Goal: Task Accomplishment & Management: Use online tool/utility

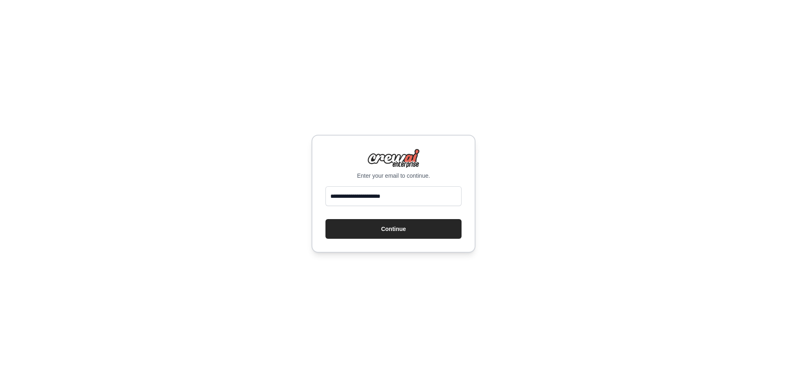
type input "**********"
click at [325, 219] on button "Continue" at bounding box center [393, 229] width 136 height 20
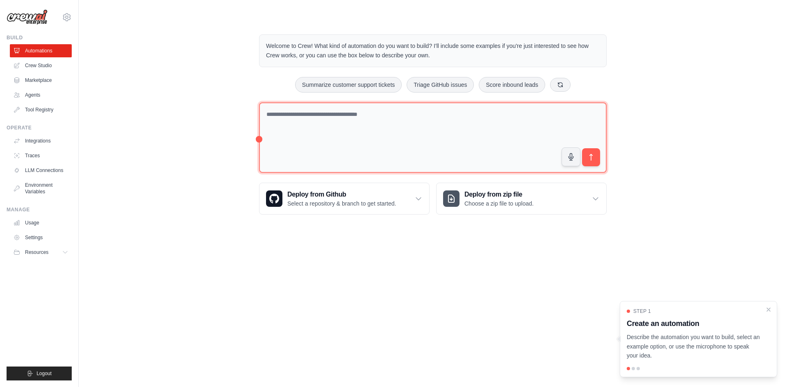
click at [368, 110] on textarea at bounding box center [432, 137] width 347 height 71
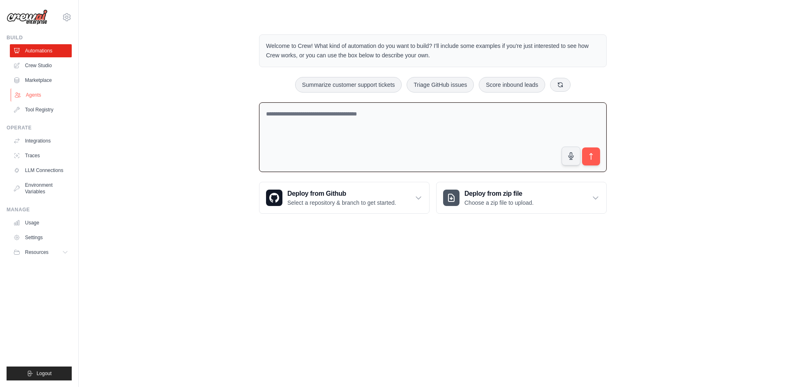
click at [36, 93] on link "Agents" at bounding box center [42, 94] width 62 height 13
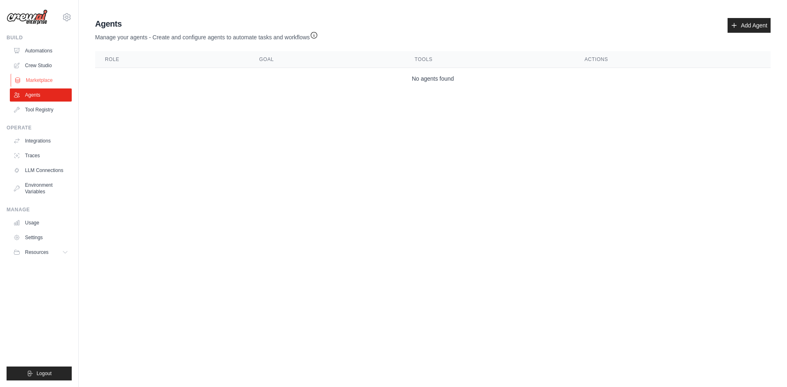
click at [38, 78] on link "Marketplace" at bounding box center [42, 80] width 62 height 13
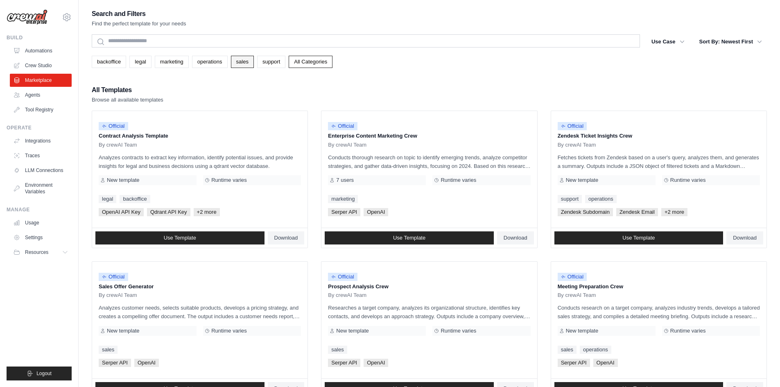
click at [240, 58] on link "sales" at bounding box center [242, 62] width 23 height 12
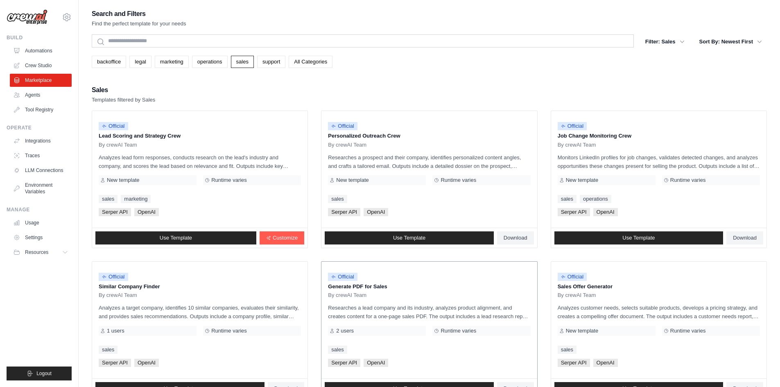
scroll to position [41, 0]
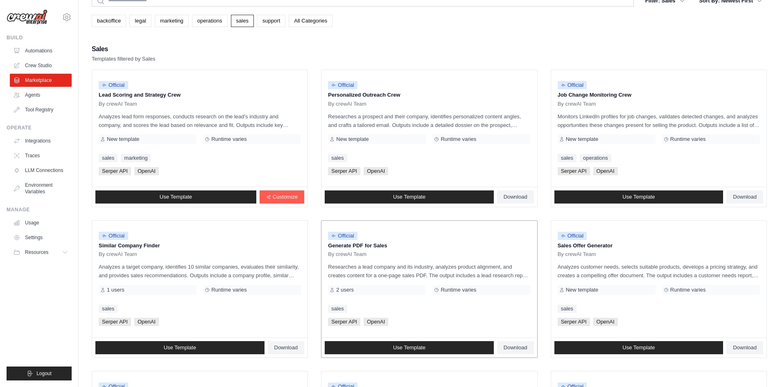
click at [496, 276] on p "Researches a lead company and its industry, analyzes product alignment, and cre…" at bounding box center [429, 271] width 202 height 17
drag, startPoint x: 514, startPoint y: 274, endPoint x: 473, endPoint y: 288, distance: 43.1
click at [482, 286] on div "Official Generate PDF for Sales By crewAI Team Researches a lead company and it…" at bounding box center [429, 279] width 215 height 117
click at [447, 300] on div "Official Generate PDF for Sales By crewAI Team Researches a lead company and it…" at bounding box center [429, 279] width 215 height 117
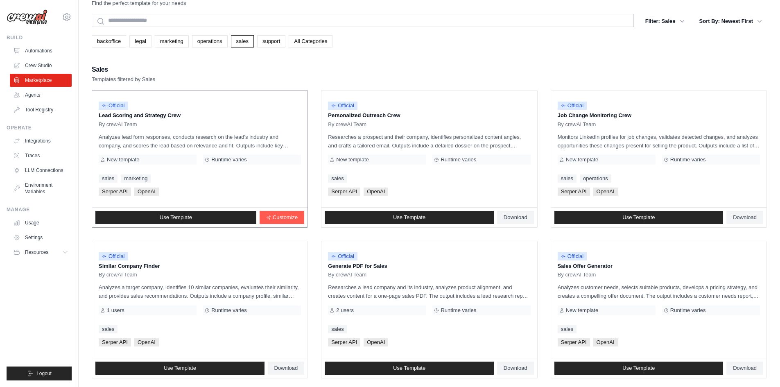
scroll to position [0, 0]
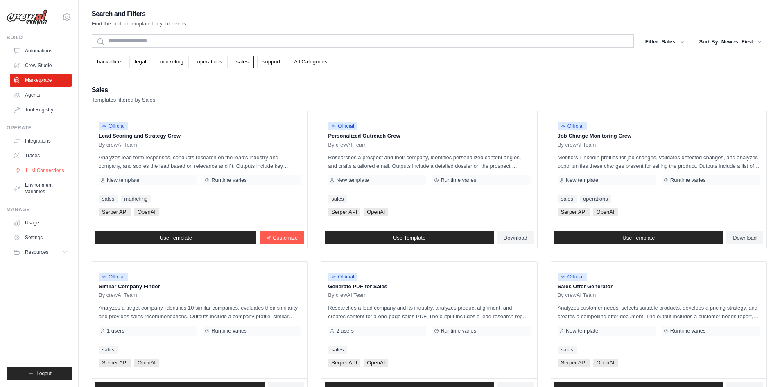
click at [36, 172] on link "LLM Connections" at bounding box center [42, 170] width 62 height 13
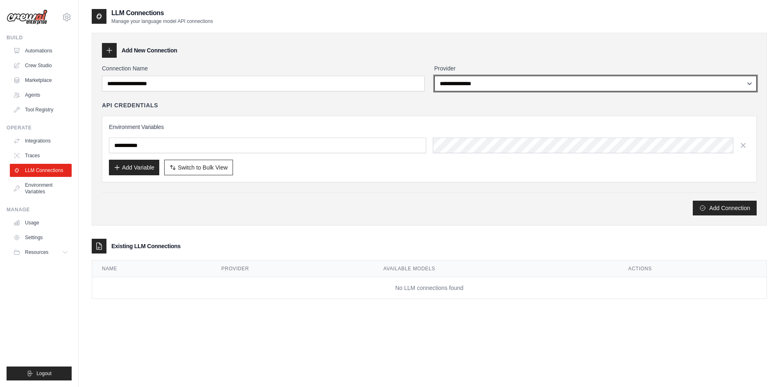
click at [528, 90] on select "**********" at bounding box center [596, 84] width 323 height 16
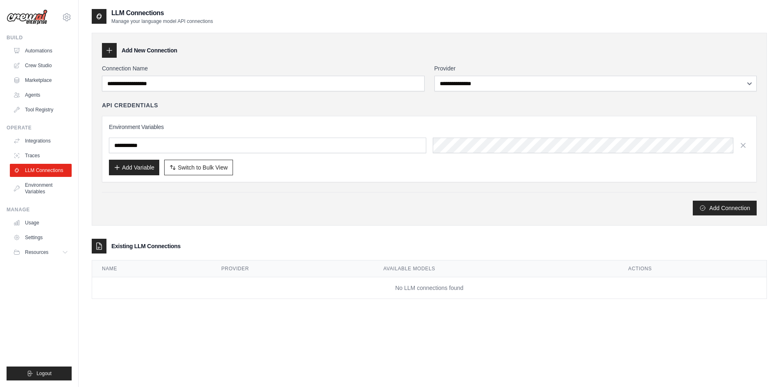
click at [528, 48] on div "Add New Connection" at bounding box center [429, 50] width 655 height 15
click at [277, 146] on input "text" at bounding box center [267, 146] width 317 height 16
click at [40, 51] on link "Automations" at bounding box center [42, 50] width 62 height 13
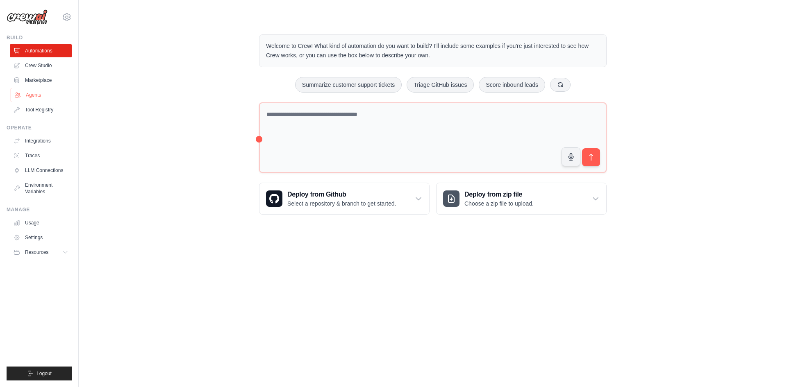
click at [31, 96] on link "Agents" at bounding box center [42, 94] width 62 height 13
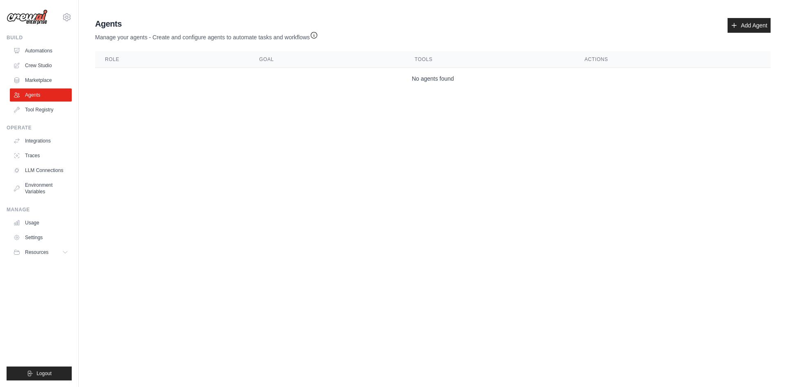
click at [32, 79] on link "Marketplace" at bounding box center [41, 80] width 62 height 13
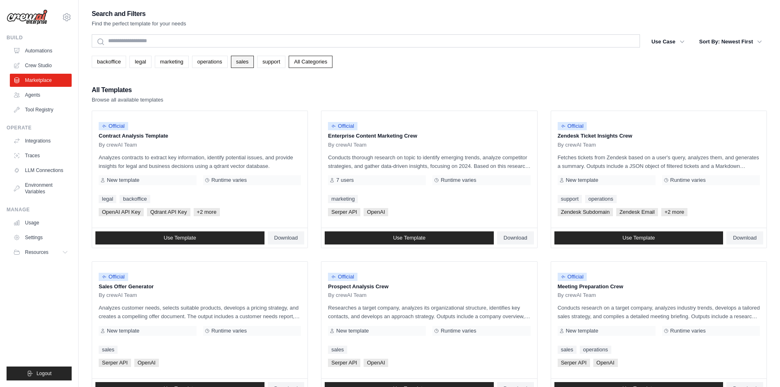
click at [235, 59] on link "sales" at bounding box center [242, 62] width 23 height 12
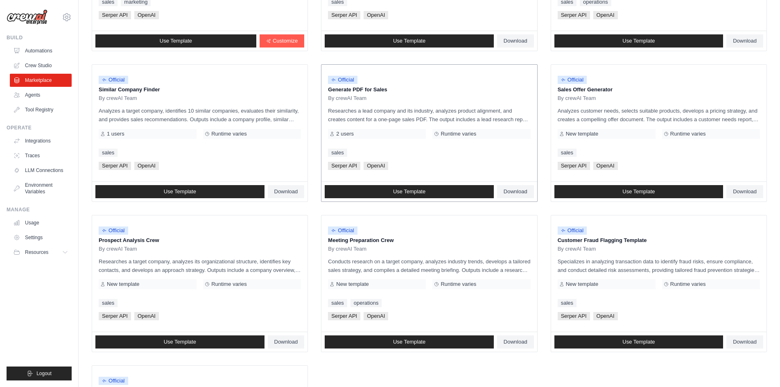
scroll to position [205, 0]
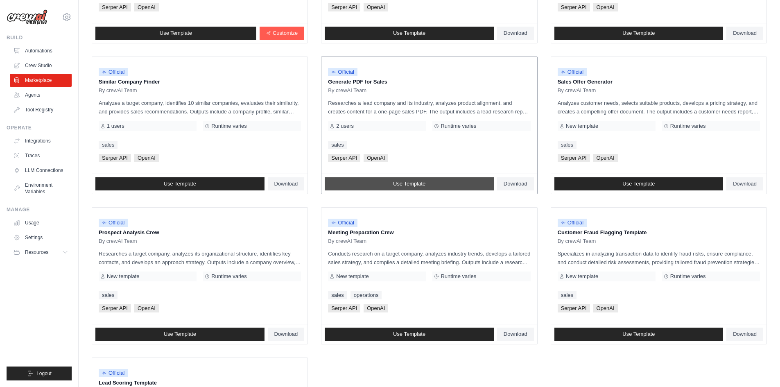
click at [443, 179] on link "Use Template" at bounding box center [409, 183] width 169 height 13
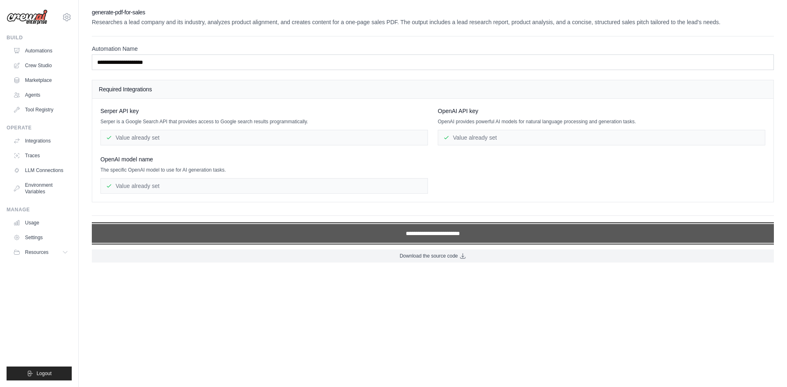
click at [435, 236] on input "**********" at bounding box center [433, 233] width 682 height 19
